Goal: Information Seeking & Learning: Learn about a topic

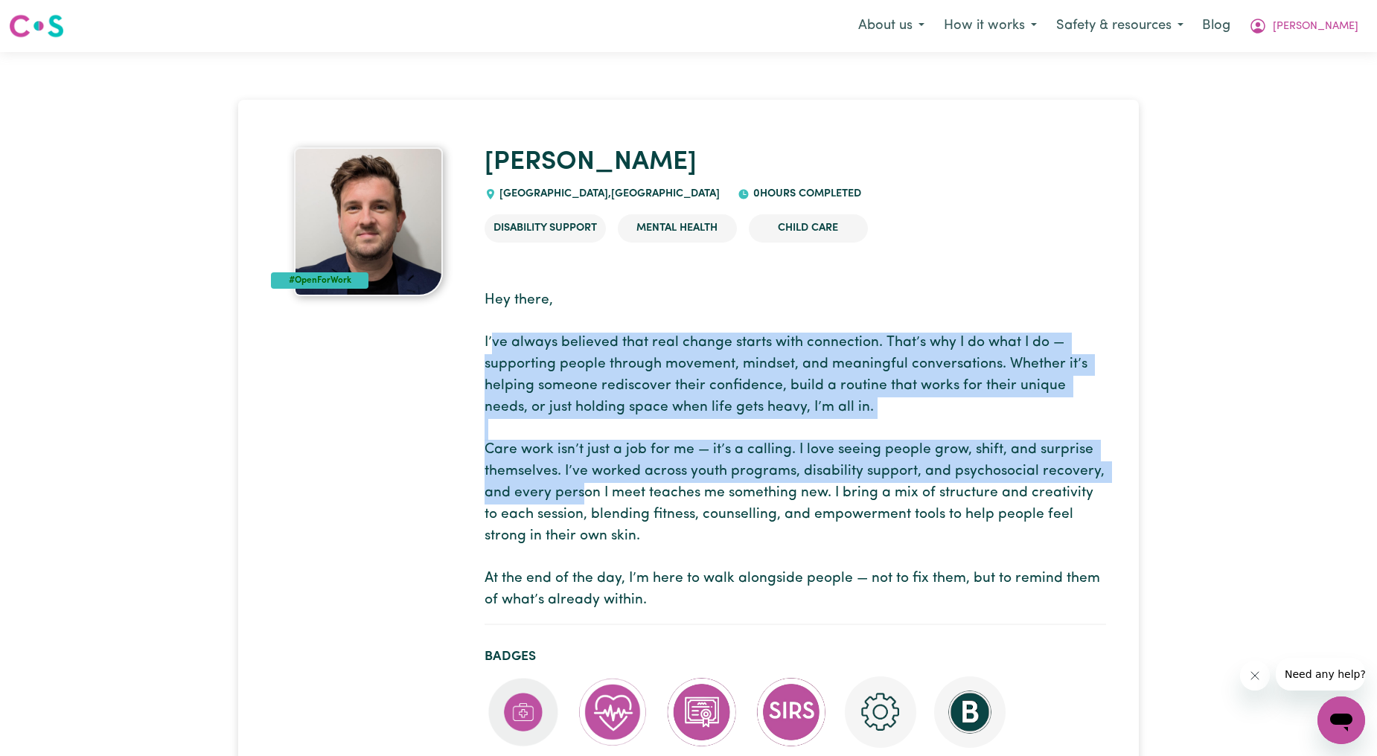
drag, startPoint x: 491, startPoint y: 337, endPoint x: 584, endPoint y: 507, distance: 193.2
click at [584, 507] on p "Hey there, I’ve always believed that real change starts with connection. That’s…" at bounding box center [796, 451] width 622 height 322
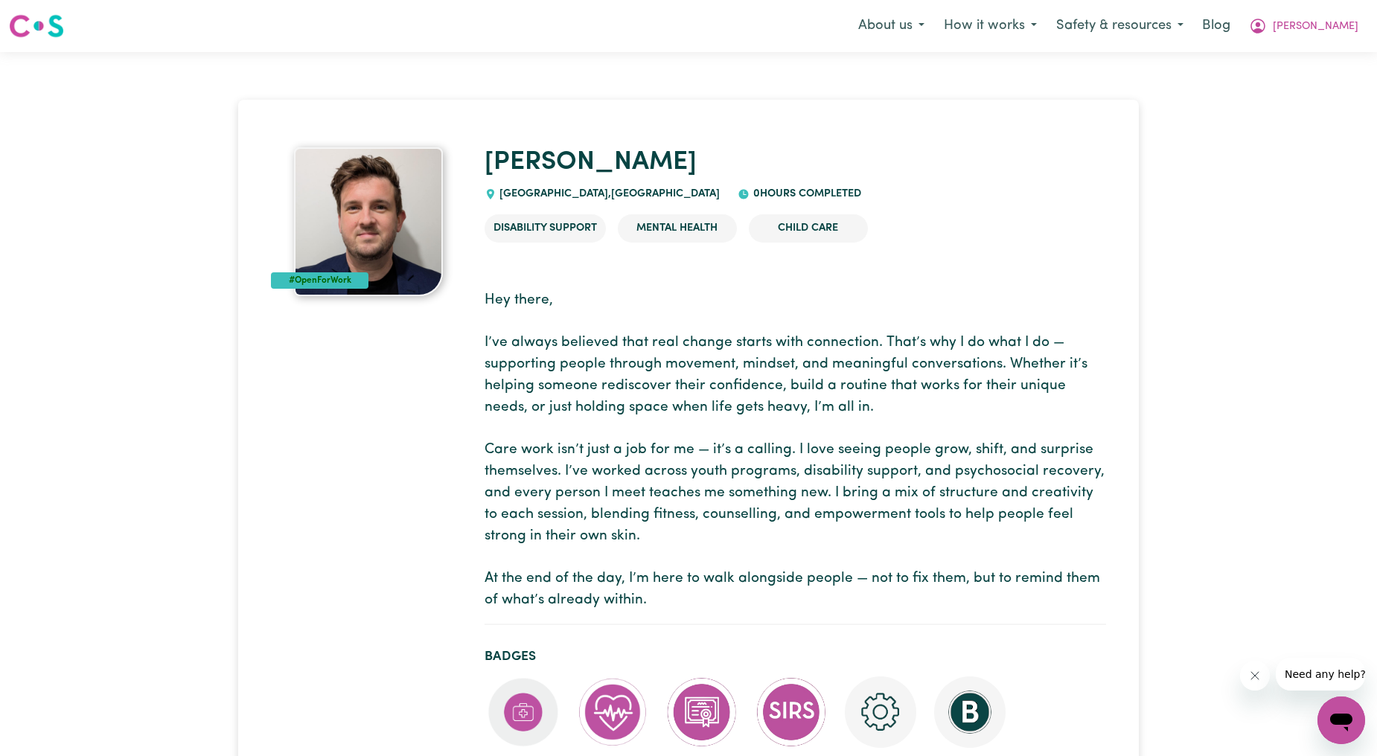
click at [584, 507] on p "Hey there, I’ve always believed that real change starts with connection. That’s…" at bounding box center [796, 451] width 622 height 322
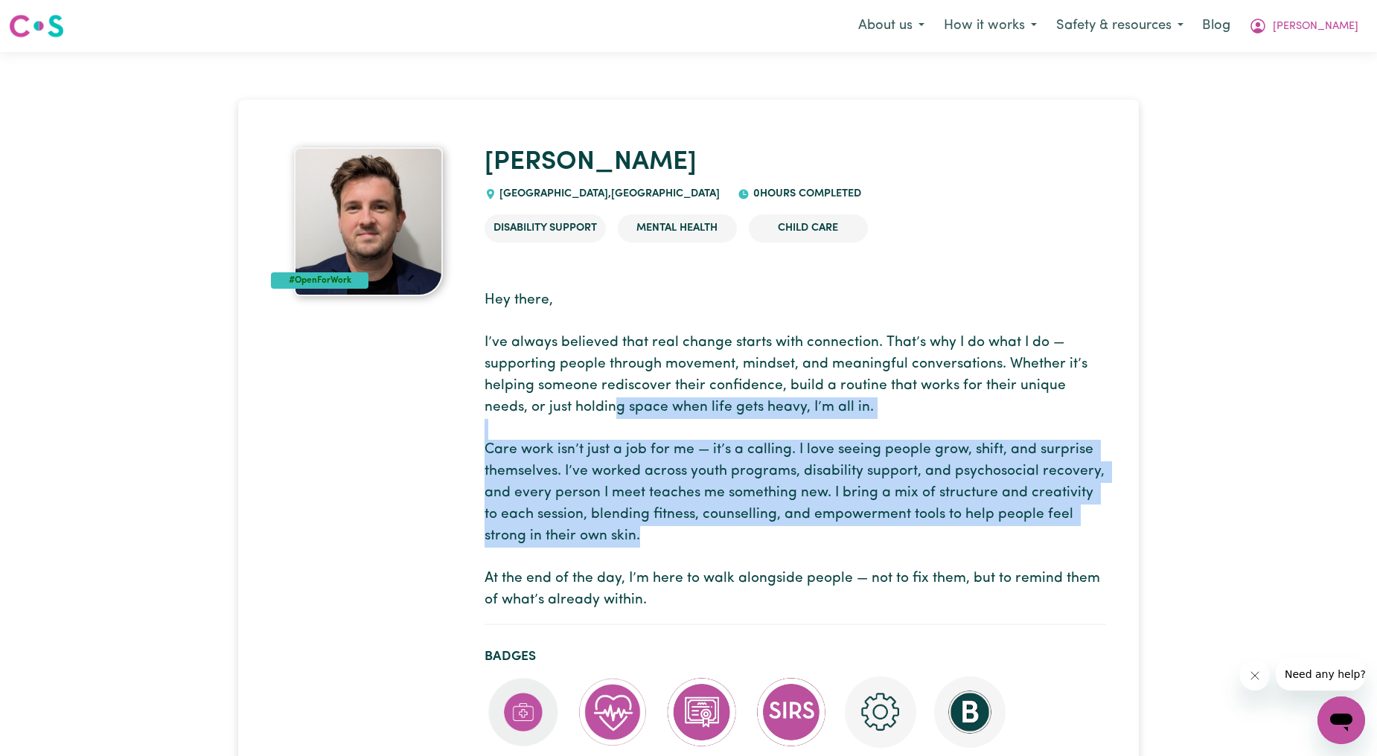
drag, startPoint x: 661, startPoint y: 533, endPoint x: 567, endPoint y: 399, distance: 164.0
click at [567, 399] on p "Hey there, I’ve always believed that real change starts with connection. That’s…" at bounding box center [796, 451] width 622 height 322
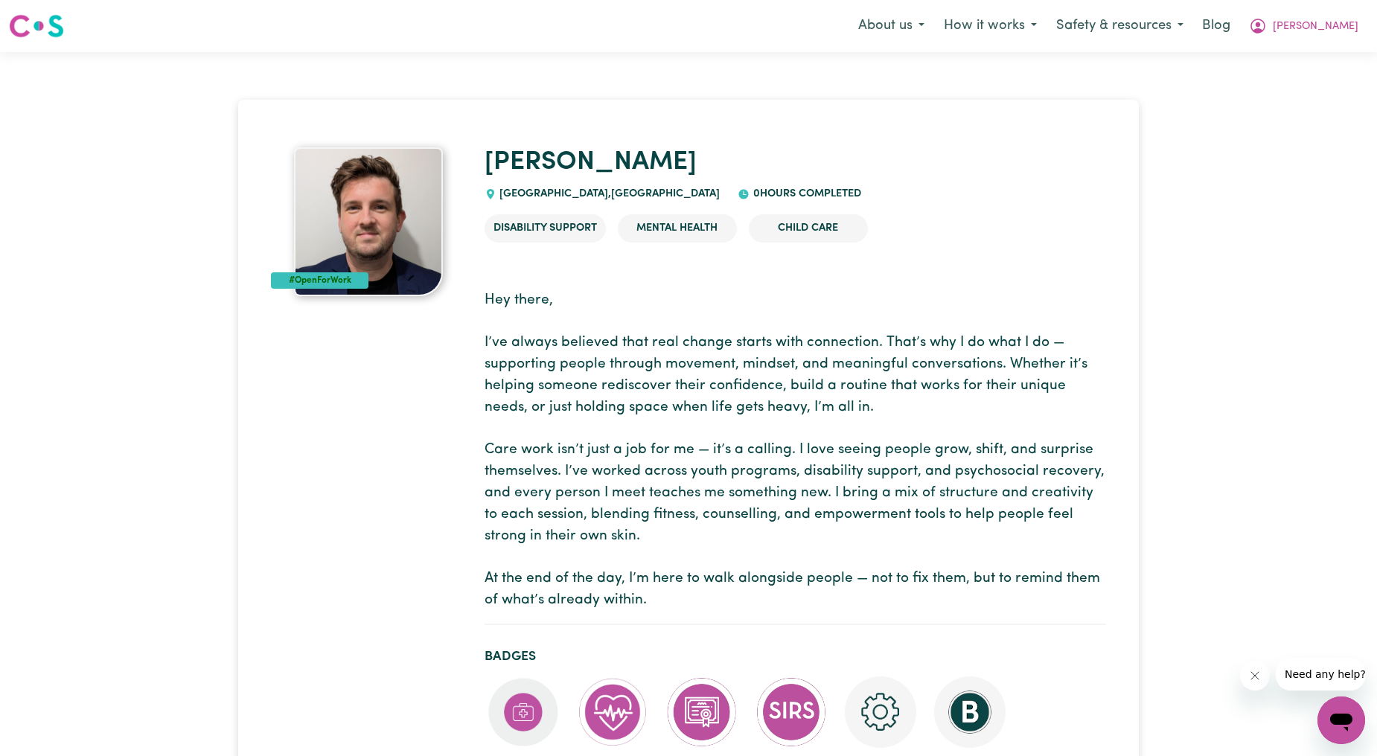
click at [642, 605] on p "Hey there, I’ve always believed that real change starts with connection. That’s…" at bounding box center [796, 451] width 622 height 322
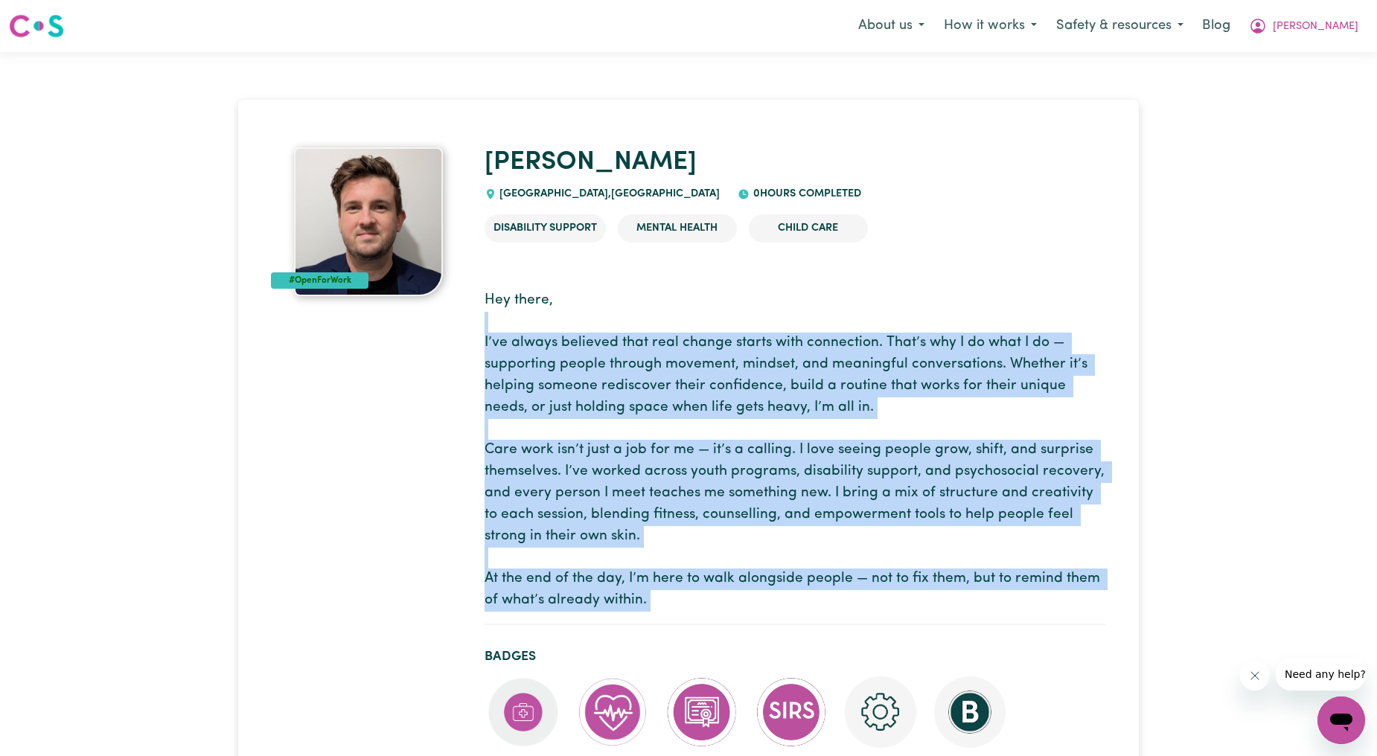
drag, startPoint x: 643, startPoint y: 605, endPoint x: 518, endPoint y: 322, distance: 309.3
click at [518, 322] on p "Hey there, I’ve always believed that real change starts with connection. That’s…" at bounding box center [796, 451] width 622 height 322
